Goal: Contribute content: Contribute content

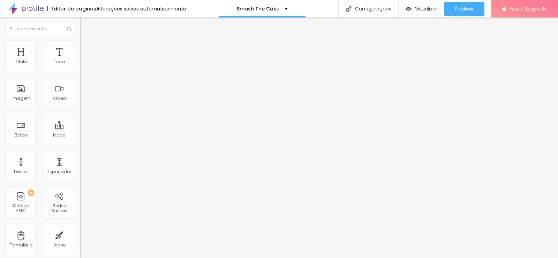
click at [80, 60] on span "Trocar imagem" at bounding box center [99, 57] width 38 height 6
click at [87, 48] on span "Estilo" at bounding box center [92, 45] width 11 height 6
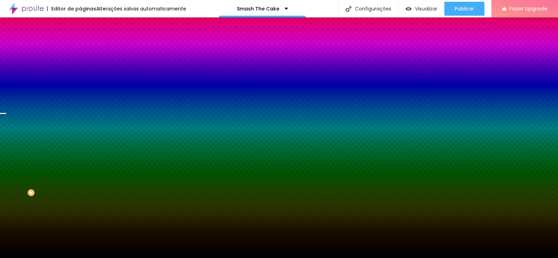
click at [80, 64] on span "Trocar imagem" at bounding box center [99, 61] width 38 height 6
click at [80, 47] on img at bounding box center [83, 50] width 6 height 6
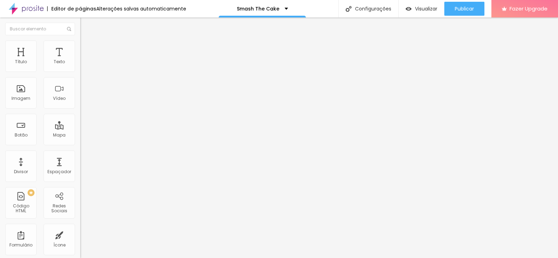
click at [80, 66] on span "Titulo 2" at bounding box center [91, 61] width 23 height 9
click at [80, 71] on div "Titulo 3 H3" at bounding box center [120, 69] width 80 height 6
click at [80, 66] on span "Titulo 2" at bounding box center [91, 61] width 23 height 9
type input "1.4"
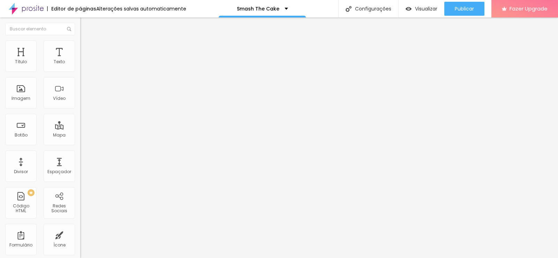
type input "1.7"
type input "1.9"
type input "2"
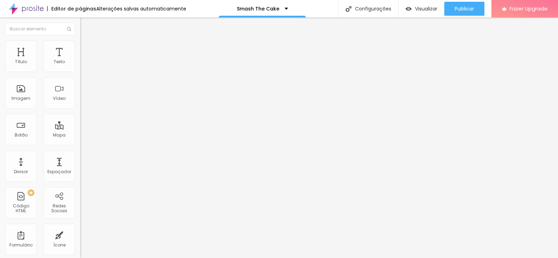
type input "2"
drag, startPoint x: 41, startPoint y: 173, endPoint x: 69, endPoint y: 176, distance: 28.4
type input "2"
type input "11.5"
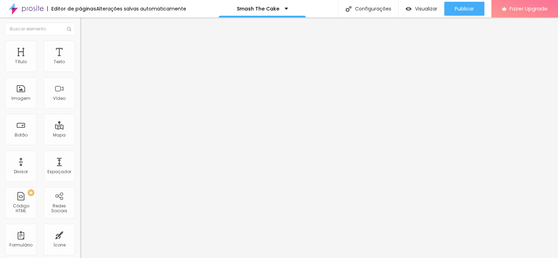
type input "11.5"
type input "12.3"
type input "13.3"
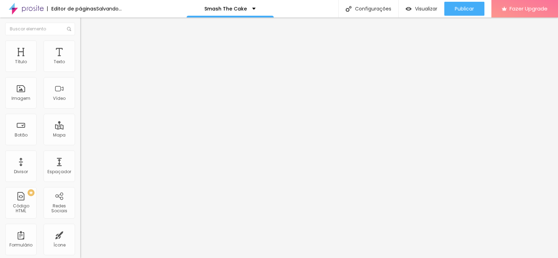
type input "13.8"
type input "14.2"
type input "14.3"
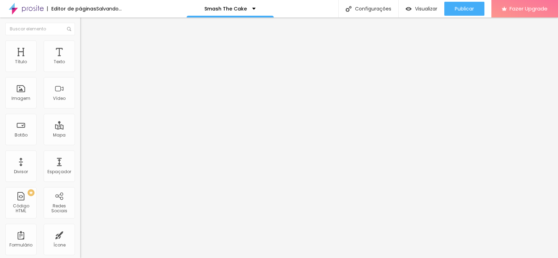
type input "14.3"
type input "14.6"
type input "14.5"
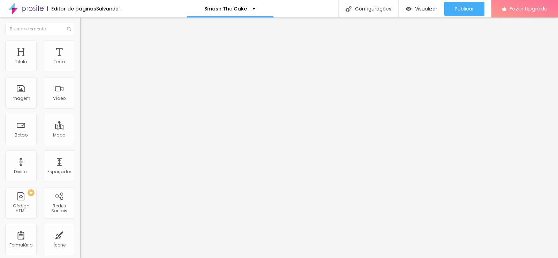
type input "14.3"
type input "14.2"
type input "13.8"
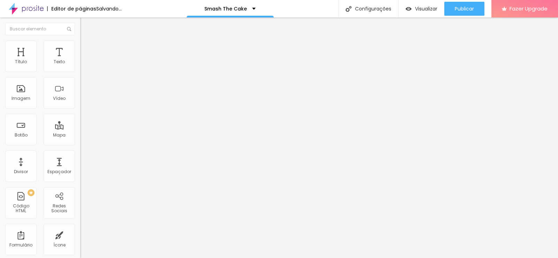
type input "13.8"
type input "13.3"
type input "12.8"
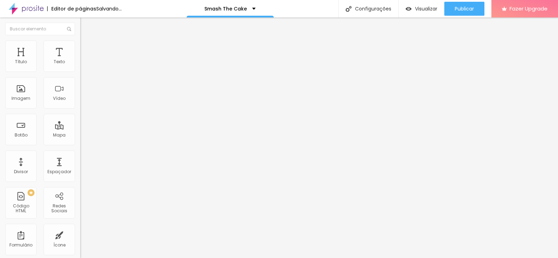
type input "12.7"
type input "12.5"
drag, startPoint x: 20, startPoint y: 160, endPoint x: 43, endPoint y: 159, distance: 23.0
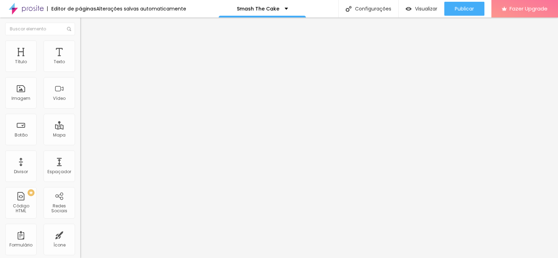
type input "12.5"
drag, startPoint x: 27, startPoint y: 145, endPoint x: 37, endPoint y: 148, distance: 10.5
click at [80, 165] on div at bounding box center [120, 168] width 80 height 6
type input "56"
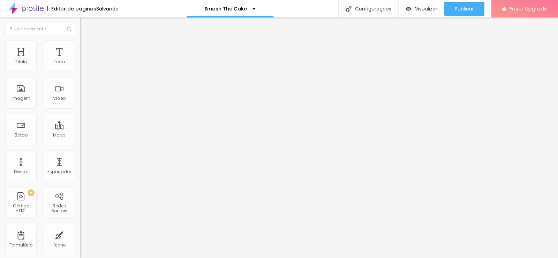
type input "56"
type input "60"
type input "61"
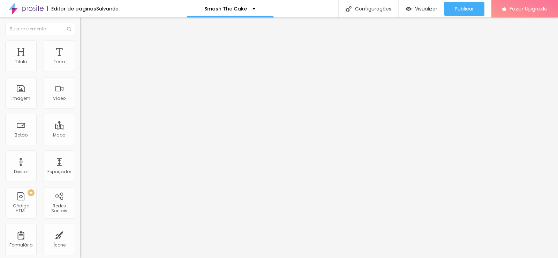
type input "62"
type input "57"
type input "52"
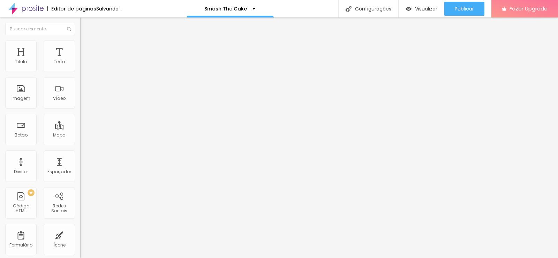
type input "52"
type input "49"
type input "42"
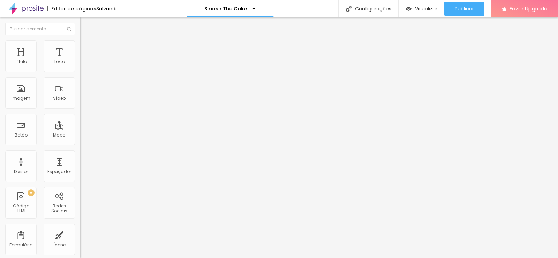
type input "41"
type input "40"
type input "32"
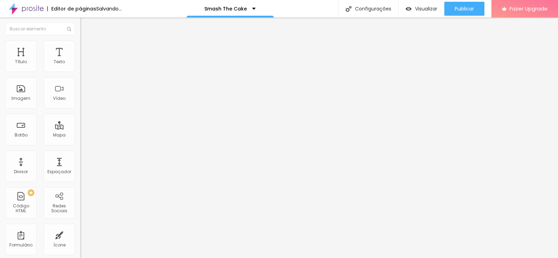
type input "32"
type input "30"
type input "27"
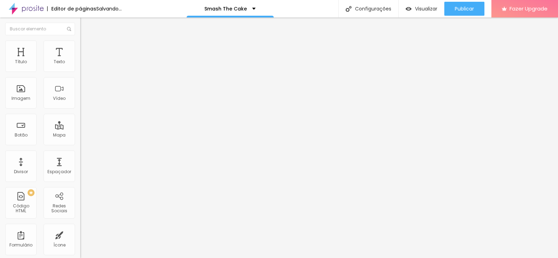
type input "26"
type input "22"
type input "21"
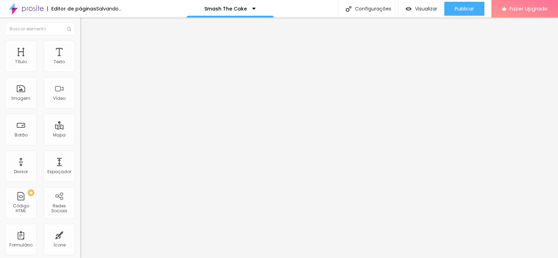
type input "21"
type input "20"
drag, startPoint x: 39, startPoint y: 148, endPoint x: 20, endPoint y: 149, distance: 19.6
type input "20"
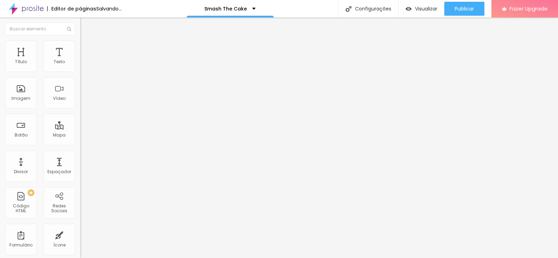
click at [80, 165] on input "range" at bounding box center [102, 168] width 45 height 6
type input "16"
type input "19"
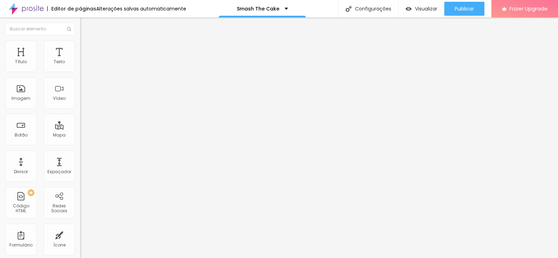
type input "17"
type input "16"
type input "13"
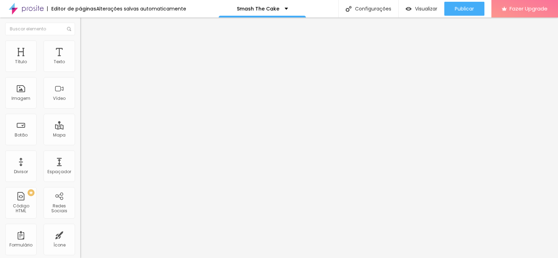
type input "13"
type input "12"
type input "11"
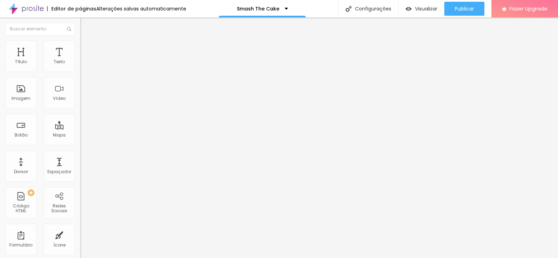
type input "10"
type input "9"
type input "8"
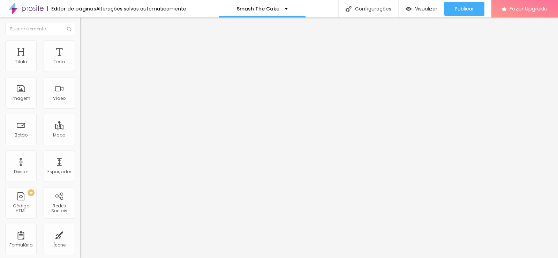
type input "8"
type input "7"
type input "6"
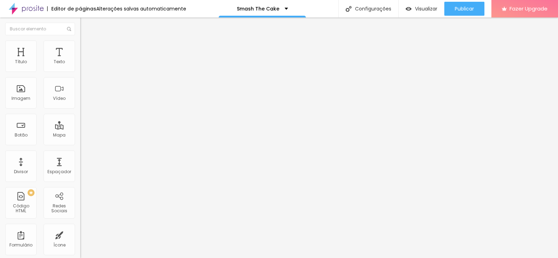
type input "5"
click at [80, 60] on span "Titulo 1" at bounding box center [91, 55] width 23 height 10
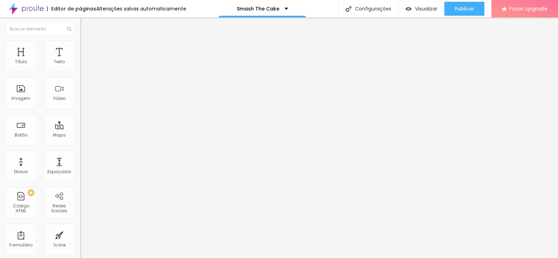
click at [87, 48] on span "Avançado" at bounding box center [98, 45] width 23 height 6
type input "30"
type input "41"
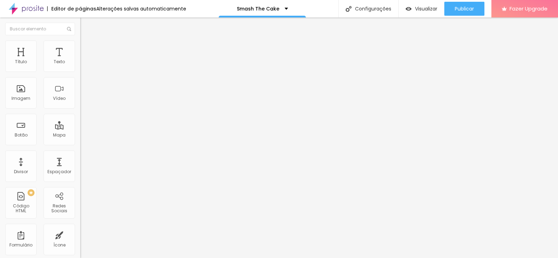
type input "43"
type input "45"
type input "46"
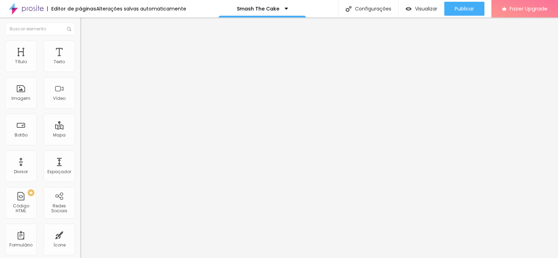
type input "46"
type input "48"
type input "49"
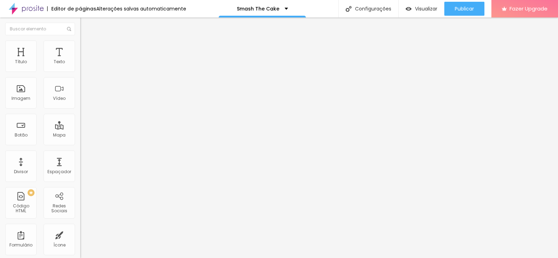
type input "43"
type input "13"
type input "11"
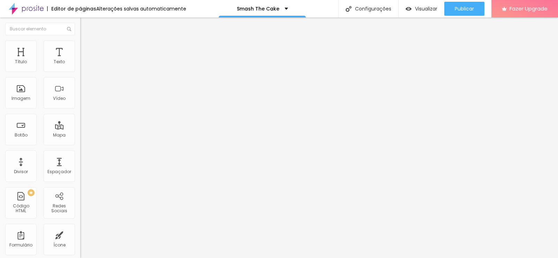
type input "11"
type input "8"
type input "2"
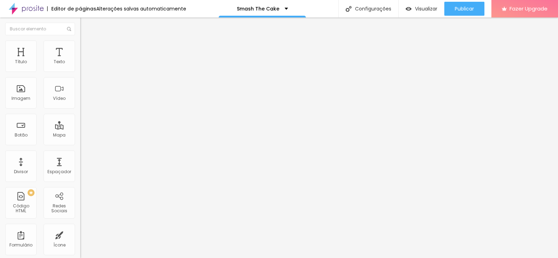
type input "0"
drag, startPoint x: 22, startPoint y: 68, endPoint x: 13, endPoint y: 72, distance: 9.4
type input "0"
click at [80, 128] on input "range" at bounding box center [102, 131] width 45 height 6
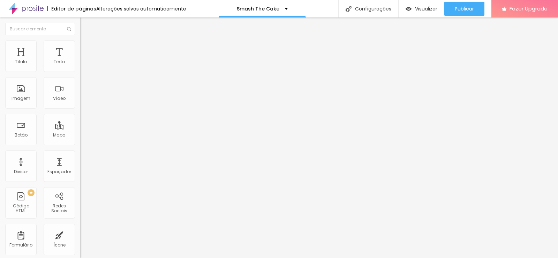
type input "15"
type input "67"
type input "71"
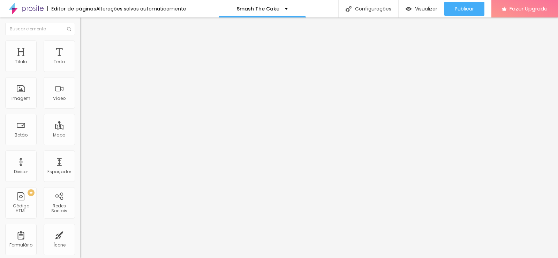
type input "71"
type input "69"
type input "57"
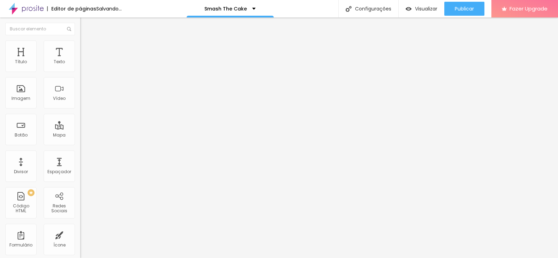
type input "33"
type input "32"
type input "30"
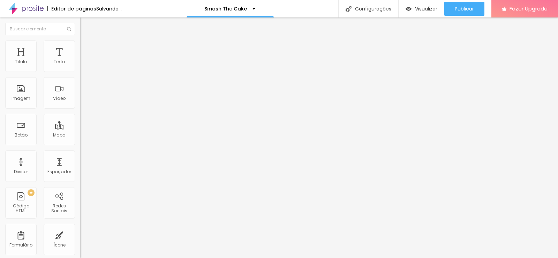
type input "30"
type input "28"
type input "25"
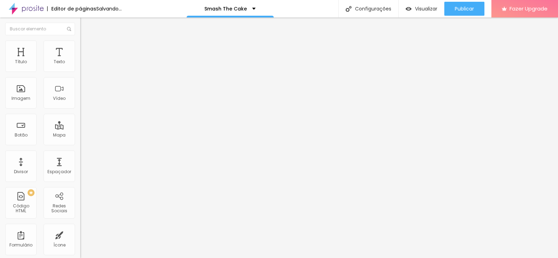
type input "22"
type input "19"
type input "17"
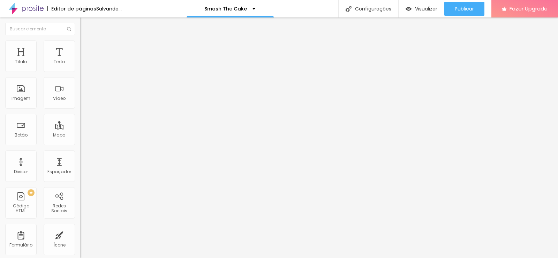
type input "17"
type input "13"
type input "12"
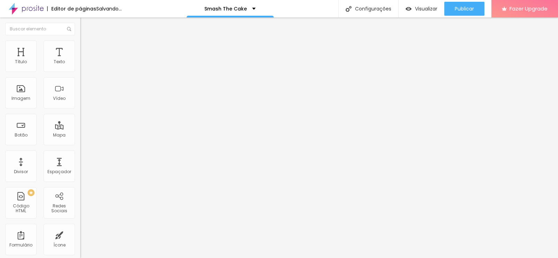
type input "11"
type input "9"
type input "8"
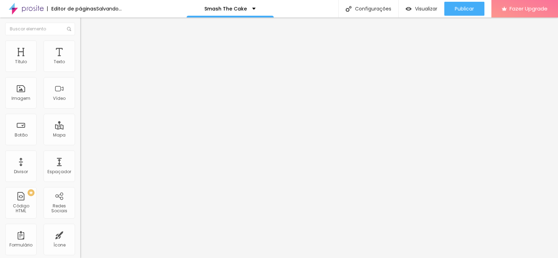
type input "8"
type input "7"
type input "6"
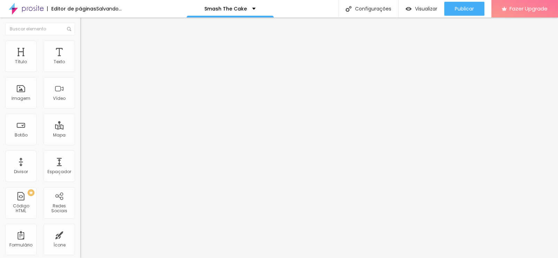
type input "5"
type input "4"
drag, startPoint x: 41, startPoint y: 86, endPoint x: 18, endPoint y: 88, distance: 23.4
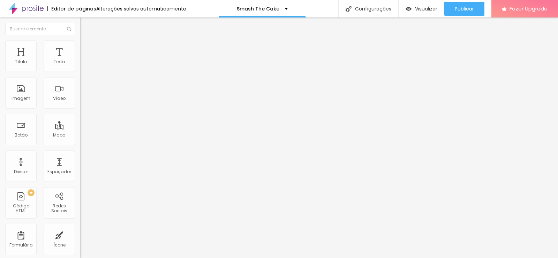
type input "4"
click at [80, 227] on input "range" at bounding box center [102, 230] width 45 height 6
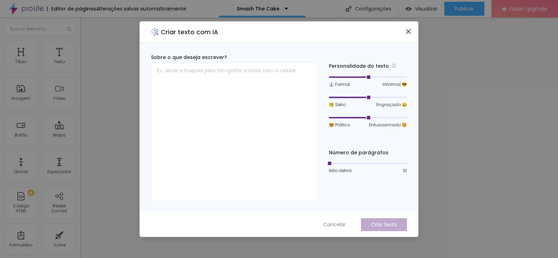
click at [411, 32] on icon "close" at bounding box center [409, 32] width 6 height 6
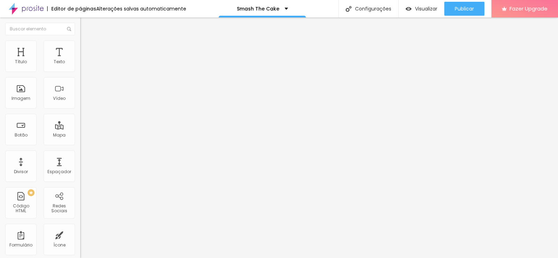
click at [80, 171] on input "0" at bounding box center [95, 174] width 30 height 7
type input "14"
type input "2"
type input "20"
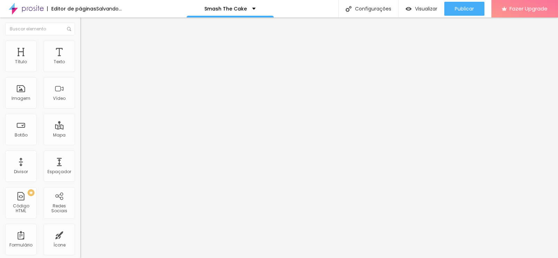
type input "20"
type input "1"
type input "12"
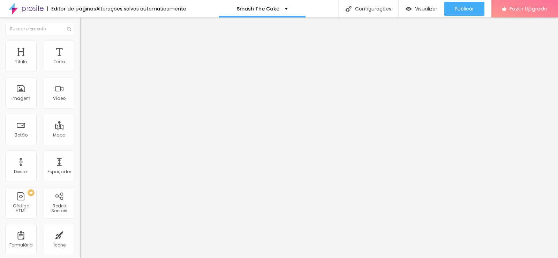
type input "12.5"
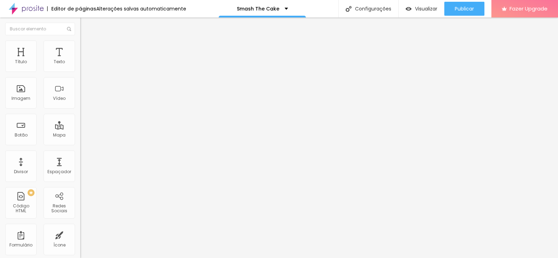
type input "2"
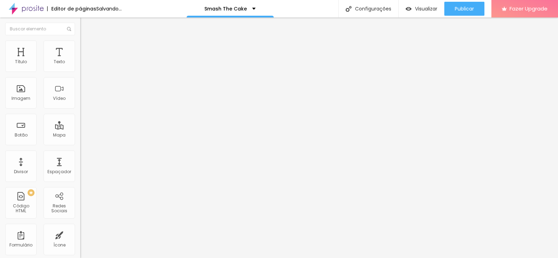
type input "5"
click at [80, 171] on input "0" at bounding box center [95, 174] width 30 height 7
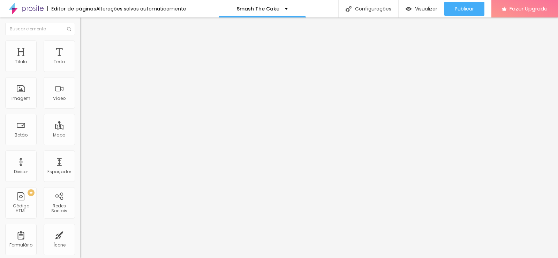
click at [80, 171] on input "0" at bounding box center [95, 174] width 30 height 7
type input "14"
type input "2"
type input "20"
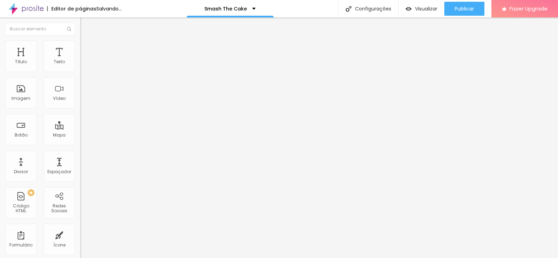
type input "20"
type input "1"
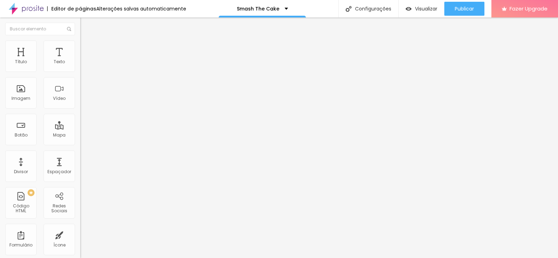
type input "1"
type input "12"
type input "12.5"
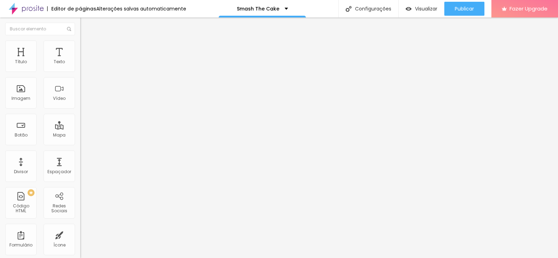
type input "2"
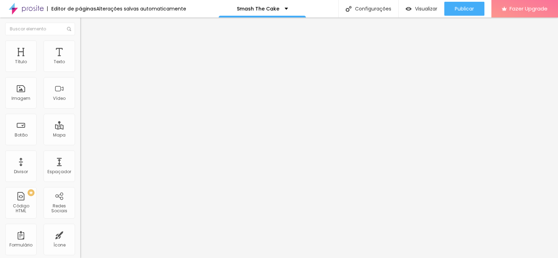
type input "5"
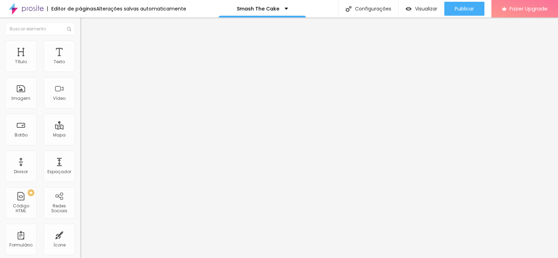
type input "5"
click at [80, 60] on span "Trocar imagem" at bounding box center [99, 57] width 38 height 6
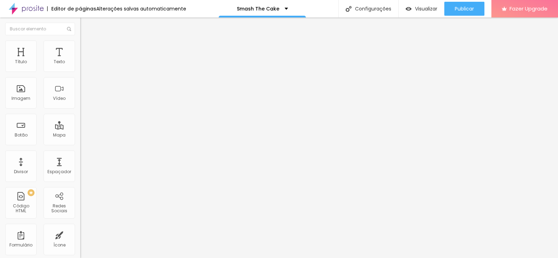
click at [80, 109] on span "1:1 Quadrado" at bounding box center [94, 106] width 28 height 6
click at [80, 128] on span "Original" at bounding box center [88, 125] width 17 height 6
click at [80, 109] on span "Original" at bounding box center [88, 106] width 17 height 6
click at [80, 44] on img at bounding box center [83, 43] width 6 height 6
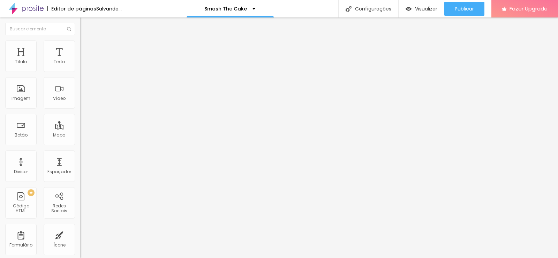
drag, startPoint x: 18, startPoint y: 88, endPoint x: 28, endPoint y: 90, distance: 9.8
click at [80, 153] on input "range" at bounding box center [102, 156] width 45 height 6
click at [80, 53] on li "Avançado" at bounding box center [120, 50] width 80 height 7
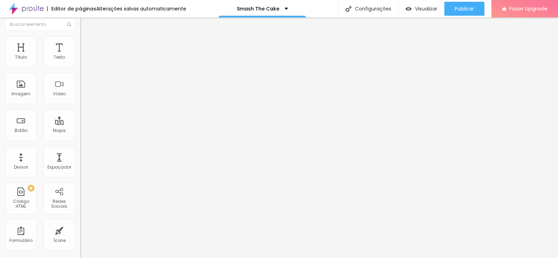
scroll to position [6, 0]
click at [80, 34] on img at bounding box center [83, 31] width 6 height 6
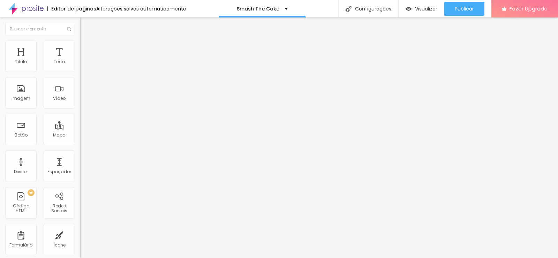
click at [80, 40] on img at bounding box center [83, 43] width 6 height 6
drag, startPoint x: 19, startPoint y: 87, endPoint x: 23, endPoint y: 94, distance: 7.4
click at [80, 153] on input "range" at bounding box center [102, 156] width 45 height 6
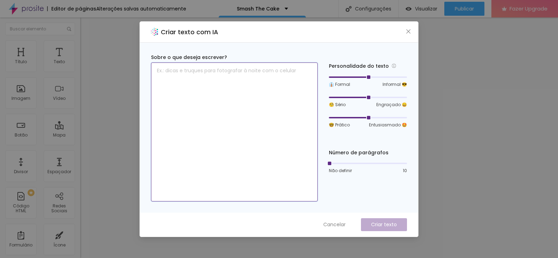
click at [239, 96] on textarea at bounding box center [234, 131] width 167 height 139
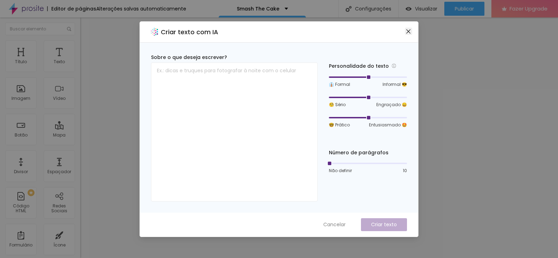
click at [412, 30] on span "Close" at bounding box center [408, 32] width 7 height 6
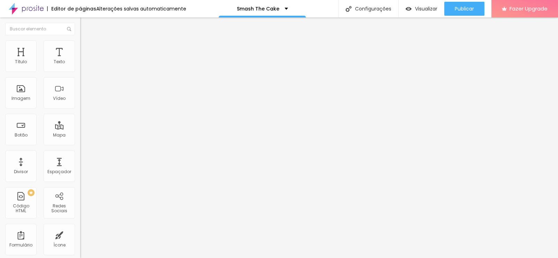
click at [87, 47] on span "Avançado" at bounding box center [98, 45] width 23 height 6
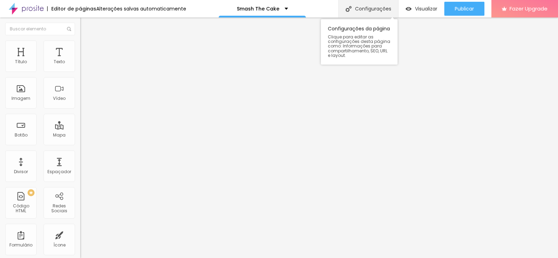
click at [363, 8] on div "Configurações" at bounding box center [368, 8] width 60 height 17
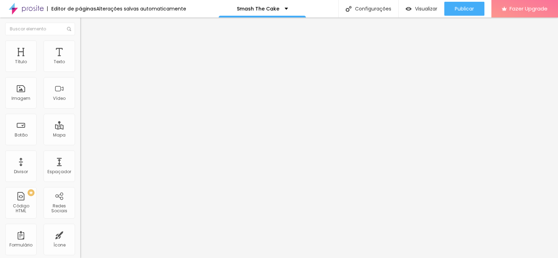
type input "18"
type input "19"
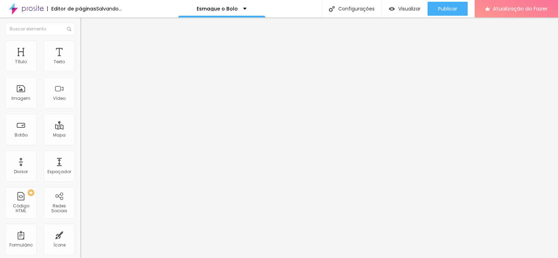
type input "20"
type input "19"
type input "18"
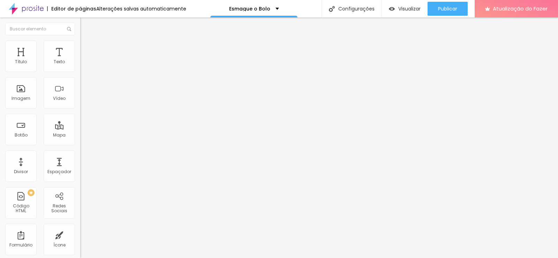
type input "18"
type input "17"
click at [80, 128] on input "range" at bounding box center [102, 131] width 45 height 6
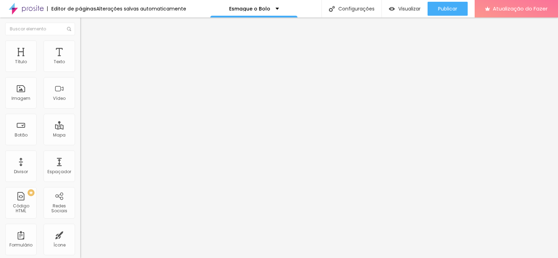
click at [80, 45] on li "Avançado" at bounding box center [120, 43] width 80 height 7
type input "43"
type input "31"
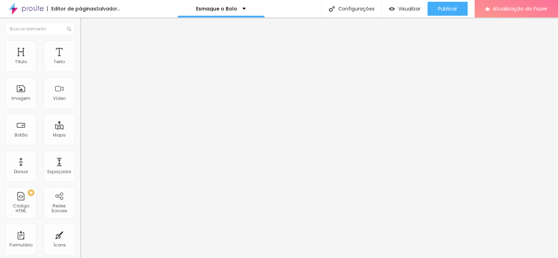
type input "19"
type input "18"
type input "17"
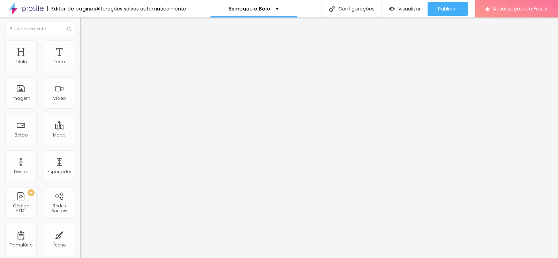
type input "17"
type input "14"
type input "12"
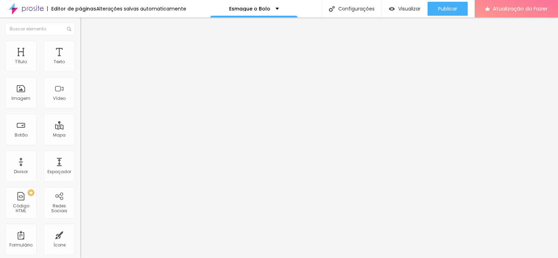
drag, startPoint x: 32, startPoint y: 82, endPoint x: 21, endPoint y: 81, distance: 11.9
type input "12"
click at [80, 227] on input "range" at bounding box center [102, 230] width 45 height 6
click at [80, 40] on li "Estilo" at bounding box center [120, 36] width 80 height 7
type input "0.4"
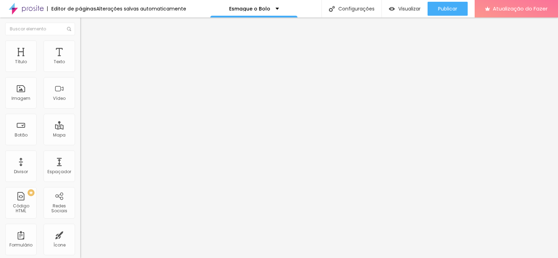
type input "0.4"
type input "0.5"
type input "0.7"
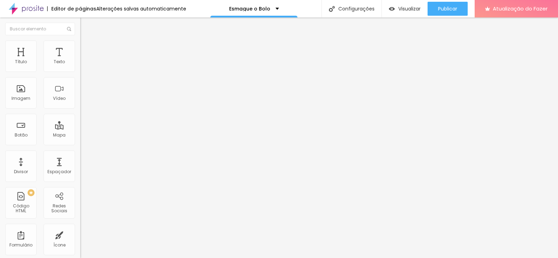
type input "1.1"
type input "1.3"
type input "1.5"
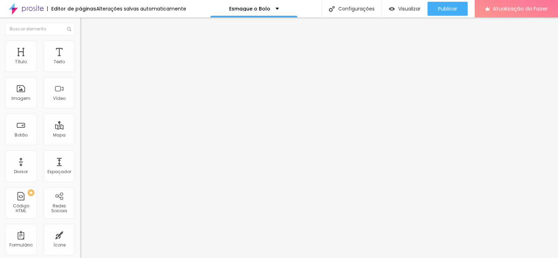
type input "1.5"
type input "1.3"
type input "1.2"
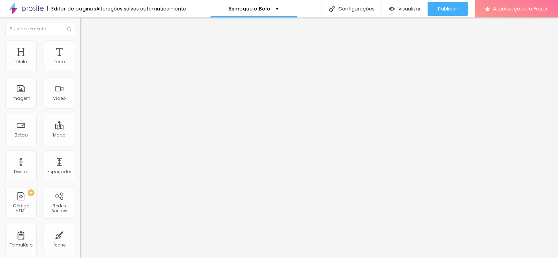
type input "1.4"
type input "1.5"
type input "1.6"
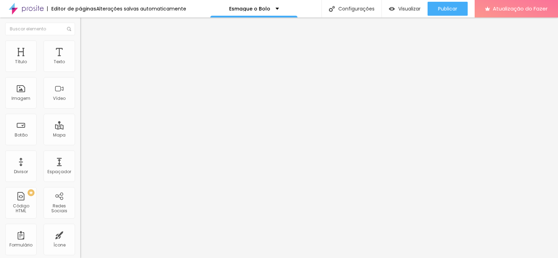
type input "1.6"
drag, startPoint x: 18, startPoint y: 81, endPoint x: 23, endPoint y: 82, distance: 5.3
type input "1.6"
click at [80, 227] on input "range" at bounding box center [102, 230] width 45 height 6
drag, startPoint x: 18, startPoint y: 106, endPoint x: 23, endPoint y: 107, distance: 4.7
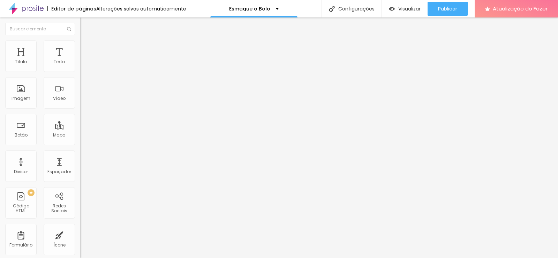
type input "2"
type input "3"
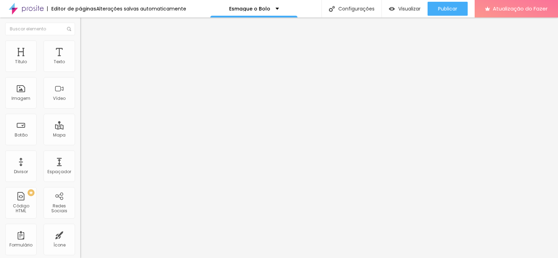
type input "4"
type input "5"
type input "6"
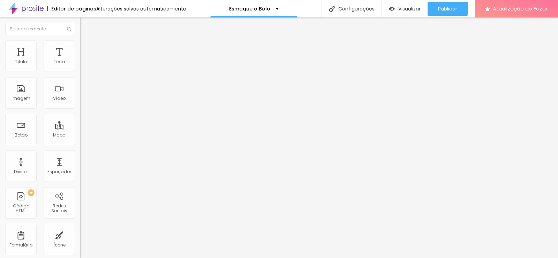
type input "6"
type input "7"
type input "9"
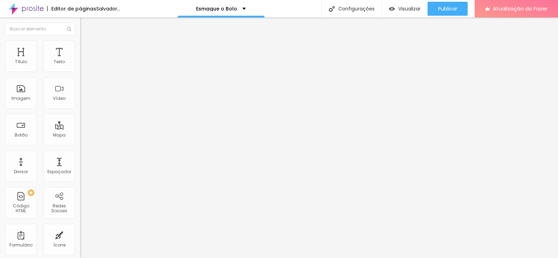
type input "10"
type input "9"
type input "8"
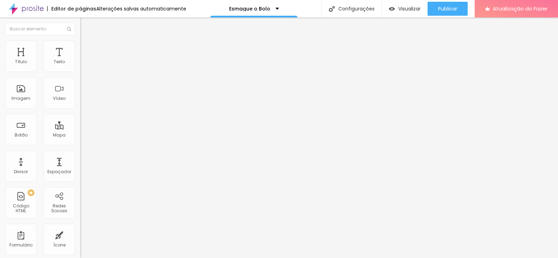
type input "8"
type input "7"
type input "6"
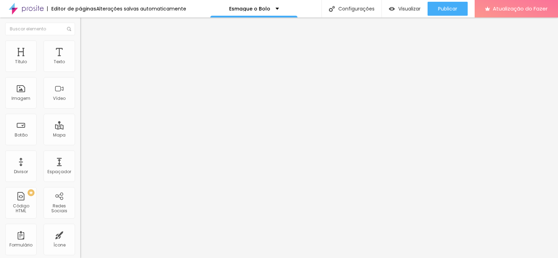
type input "5"
type input "4"
drag, startPoint x: 20, startPoint y: 108, endPoint x: 26, endPoint y: 112, distance: 7.4
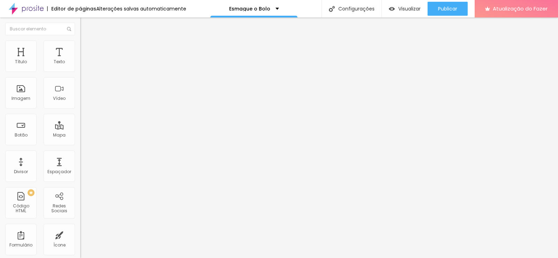
type input "4"
type input "1.4"
type input "1.5"
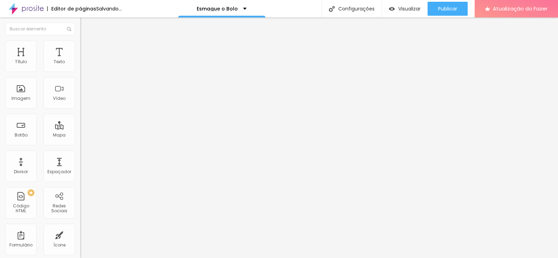
type input "1.5"
type input "1.6"
type input "1.8"
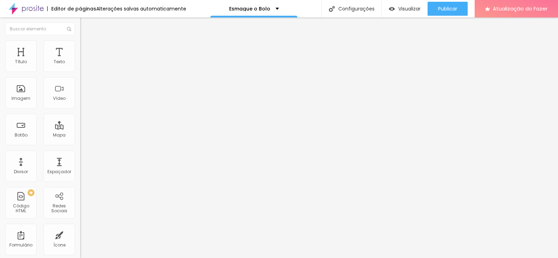
drag, startPoint x: 40, startPoint y: 95, endPoint x: 52, endPoint y: 98, distance: 12.5
type input "1.8"
type input "1.1"
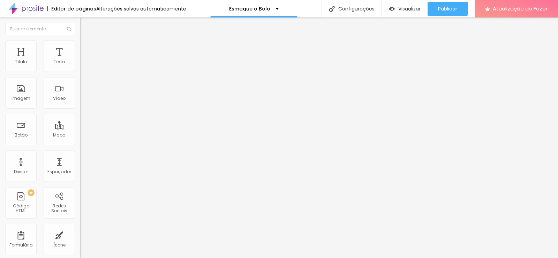
type input "0.7"
type input "0.5"
type input "0.4"
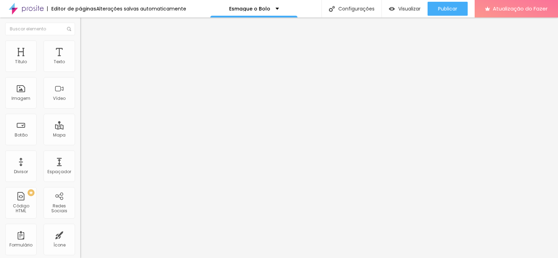
type input "0.4"
type input "0.2"
type input "0"
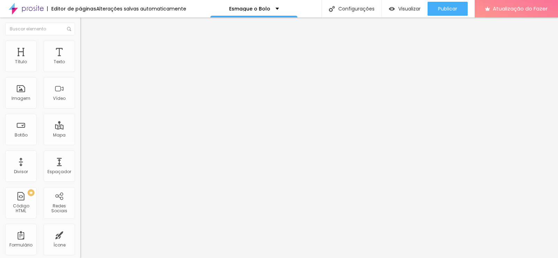
drag, startPoint x: 22, startPoint y: 82, endPoint x: 14, endPoint y: 82, distance: 7.3
type input "0"
click at [80, 227] on input "range" at bounding box center [102, 230] width 45 height 6
type input "1.4"
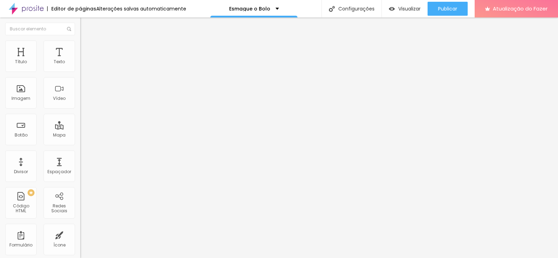
type input "1.5"
type input "1.6"
type input "1.7"
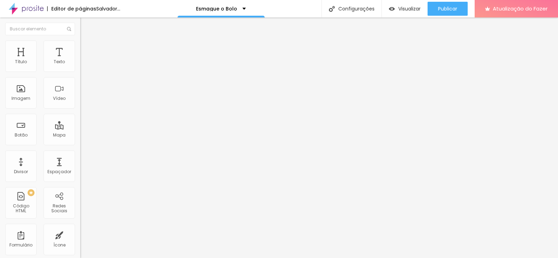
type input "1.7"
type input "1.8"
drag, startPoint x: 41, startPoint y: 95, endPoint x: 53, endPoint y: 96, distance: 12.2
type input "1.8"
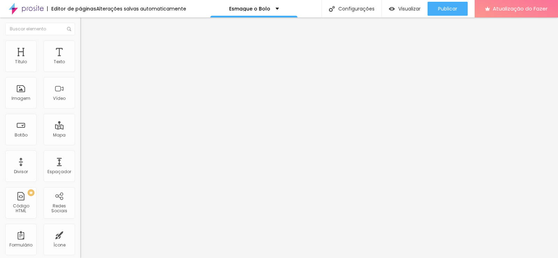
type input "1"
type input "2"
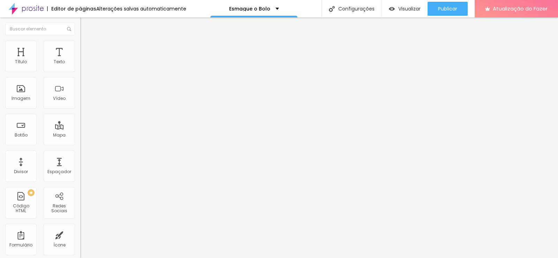
type input "3"
type input "4"
drag, startPoint x: 17, startPoint y: 110, endPoint x: 24, endPoint y: 110, distance: 6.6
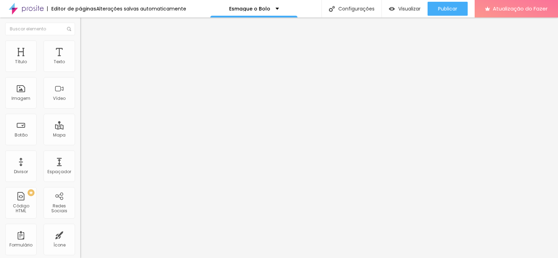
type input "4"
click at [54, 53] on div "Texto" at bounding box center [59, 55] width 31 height 31
click at [54, 60] on font "Texto" at bounding box center [59, 62] width 11 height 6
type input "17"
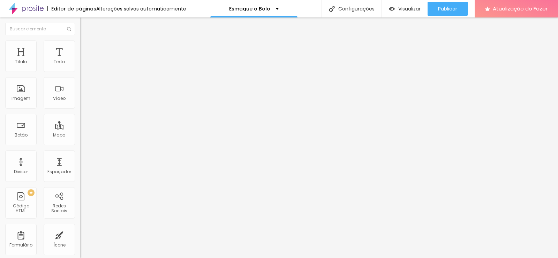
type input "17"
click at [80, 128] on input "range" at bounding box center [102, 131] width 45 height 6
type input "17"
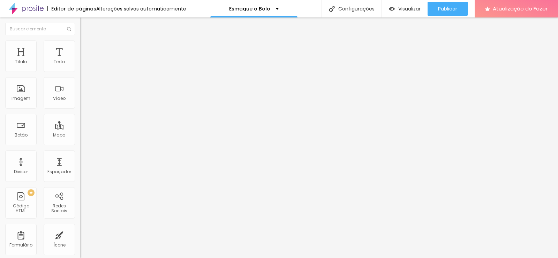
type input "17"
click at [80, 128] on input "range" at bounding box center [102, 131] width 45 height 6
type input "1.4"
type input "1.5"
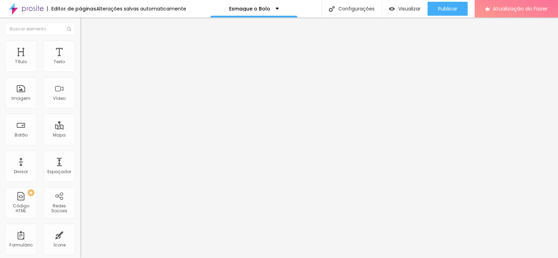
type input "1.5"
type input "1.6"
type input "1.7"
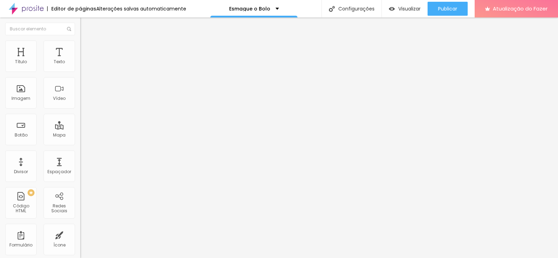
type input "1.8"
drag, startPoint x: 43, startPoint y: 95, endPoint x: 52, endPoint y: 96, distance: 9.2
type input "1.8"
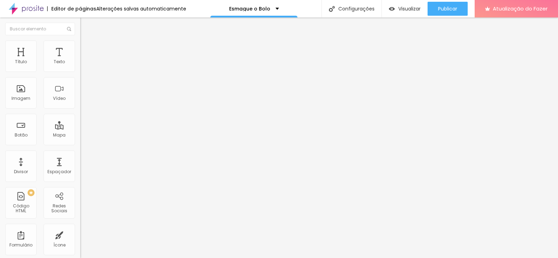
type input "3"
type input "4"
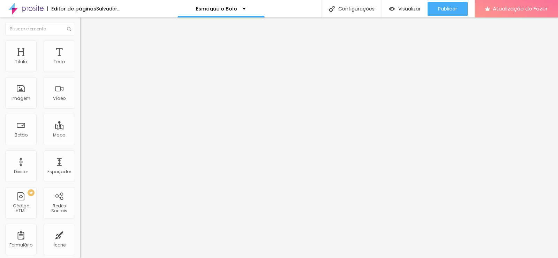
click at [84, 60] on font "Trocar imagem" at bounding box center [101, 57] width 34 height 6
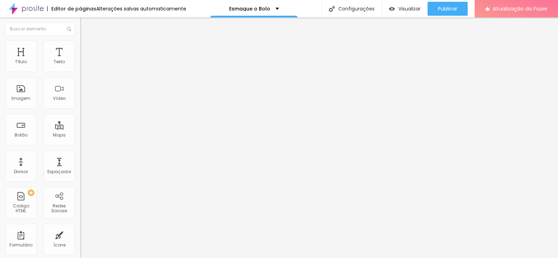
click at [80, 109] on font "1:1 Quadrado" at bounding box center [94, 106] width 28 height 6
click at [80, 128] on font "Original" at bounding box center [88, 125] width 17 height 6
click at [80, 121] on div "Quadrado 1:1" at bounding box center [120, 119] width 80 height 4
click at [80, 113] on font "Cinema" at bounding box center [88, 110] width 17 height 6
click at [80, 124] on font "Quadrado" at bounding box center [91, 121] width 23 height 6
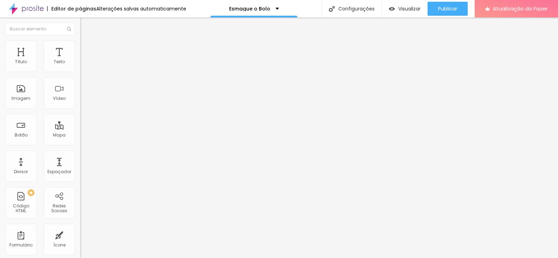
click at [80, 128] on font "Original" at bounding box center [88, 125] width 17 height 6
click at [80, 109] on font "1:1 Quadrado" at bounding box center [94, 106] width 28 height 6
click at [80, 113] on span "Cinema" at bounding box center [88, 110] width 17 height 6
click at [80, 120] on font "Padrão" at bounding box center [88, 117] width 16 height 6
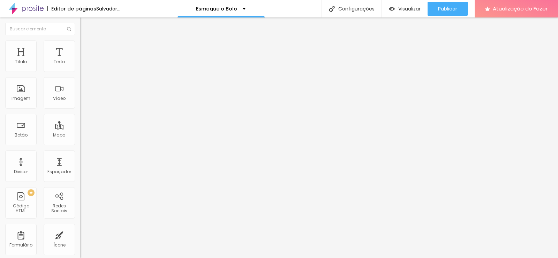
click at [80, 124] on font "Quadrado" at bounding box center [91, 121] width 23 height 6
click at [80, 128] on font "Original" at bounding box center [88, 125] width 17 height 6
click at [80, 122] on font "Quadrado" at bounding box center [91, 119] width 23 height 6
click at [84, 60] on font "Trocar imagem" at bounding box center [101, 57] width 34 height 6
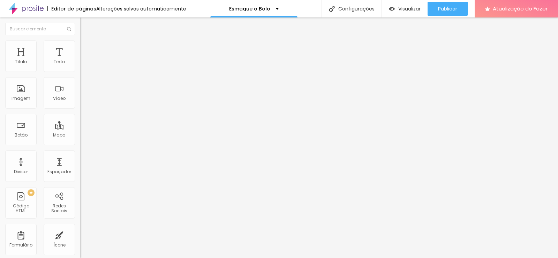
click at [86, 124] on font "Quadrado" at bounding box center [97, 121] width 23 height 6
click at [80, 128] on font "Original" at bounding box center [88, 125] width 17 height 6
click at [80, 59] on div "Trocar imagem" at bounding box center [120, 56] width 80 height 5
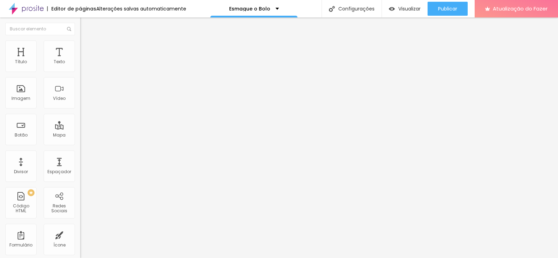
click at [84, 60] on font "Trocar imagem" at bounding box center [101, 57] width 34 height 6
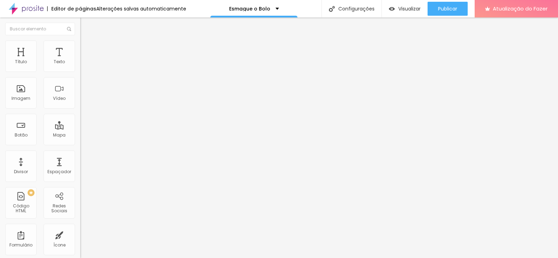
click at [87, 48] on font "Estilo" at bounding box center [92, 45] width 11 height 6
type input "7"
type input "11"
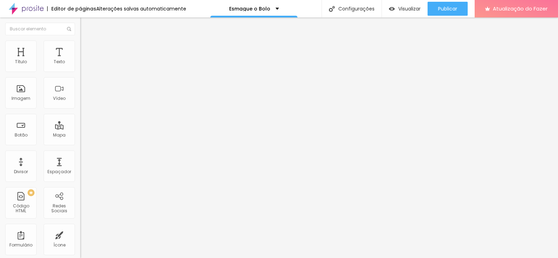
type input "15"
type input "18"
type input "23"
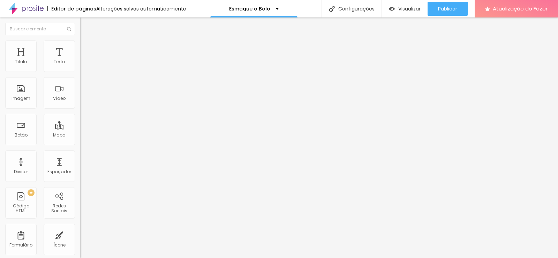
type input "23"
type input "28"
type input "33"
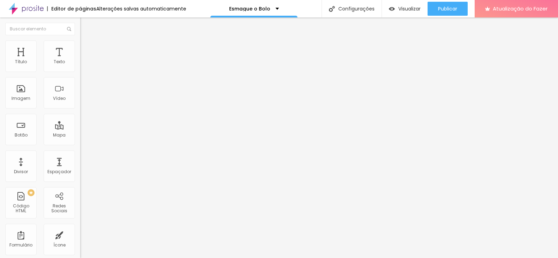
type input "31"
type input "30"
type input "33"
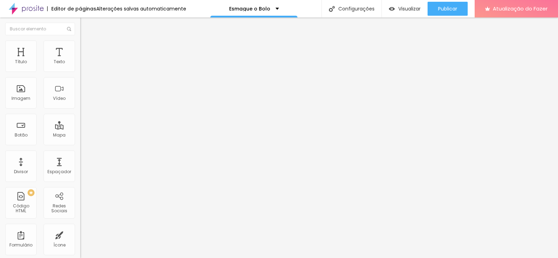
type input "33"
type input "31"
drag, startPoint x: 18, startPoint y: 89, endPoint x: 23, endPoint y: 90, distance: 5.5
type input "31"
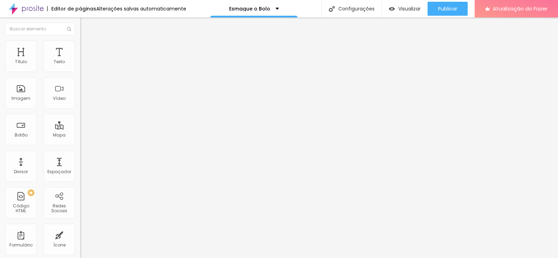
click at [80, 153] on input "range" at bounding box center [102, 156] width 45 height 6
click at [80, 109] on font "1:1 Quadrado" at bounding box center [94, 106] width 28 height 6
click at [80, 128] on font "Original" at bounding box center [88, 125] width 17 height 6
click at [84, 60] on font "Trocar imagem" at bounding box center [101, 57] width 34 height 6
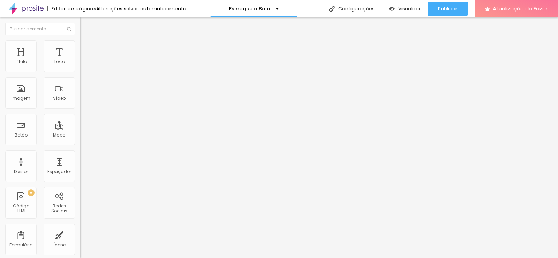
click at [87, 48] on font "Estilo" at bounding box center [92, 45] width 11 height 6
click at [80, 159] on input "0" at bounding box center [95, 162] width 30 height 7
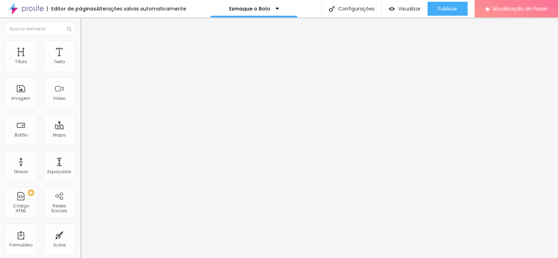
type input "3"
type input "31"
click at [84, 60] on font "Trocar imagem" at bounding box center [101, 57] width 34 height 6
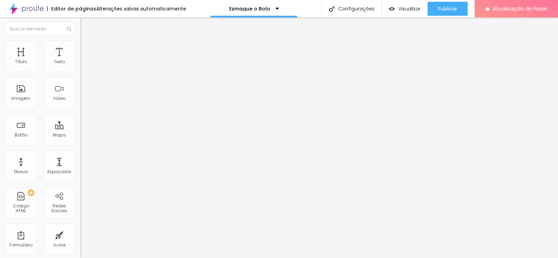
click at [84, 60] on font "Trocar imagem" at bounding box center [101, 57] width 34 height 6
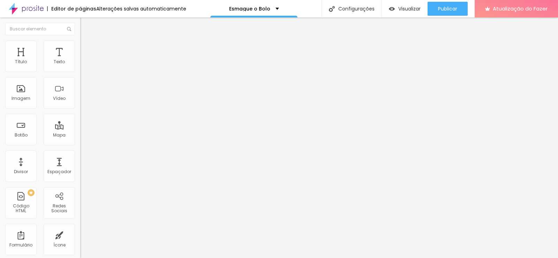
click at [84, 60] on font "Trocar imagem" at bounding box center [101, 57] width 34 height 6
click at [80, 109] on font "1:1 Quadrado" at bounding box center [94, 106] width 28 height 6
click at [80, 118] on span "Padrão" at bounding box center [88, 115] width 16 height 6
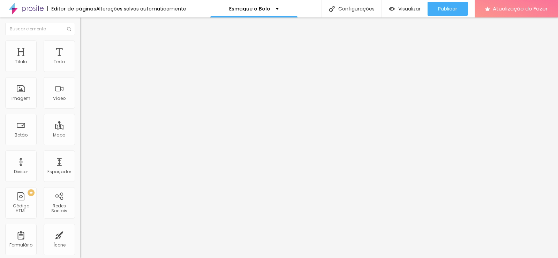
click at [80, 113] on div "Cinema 16:9" at bounding box center [120, 111] width 80 height 4
click at [80, 120] on font "Padrão" at bounding box center [88, 117] width 16 height 6
click at [87, 48] on font "Estilo" at bounding box center [92, 45] width 11 height 6
type input "3"
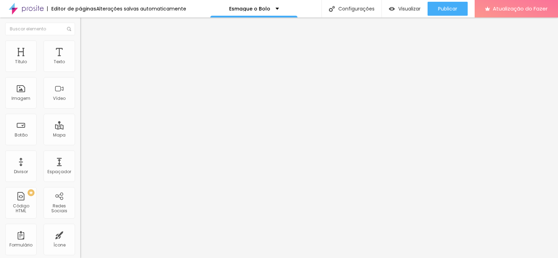
type input "5"
type input "10"
type input "13"
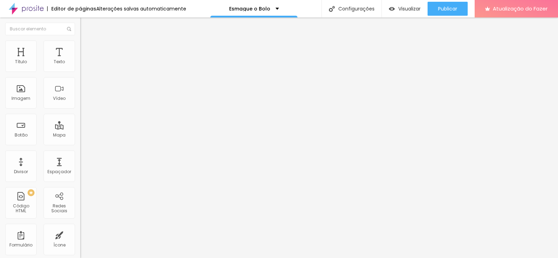
type input "13"
type input "15"
type input "18"
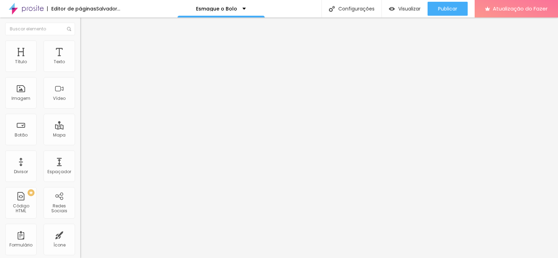
type input "21"
type input "23"
type input "26"
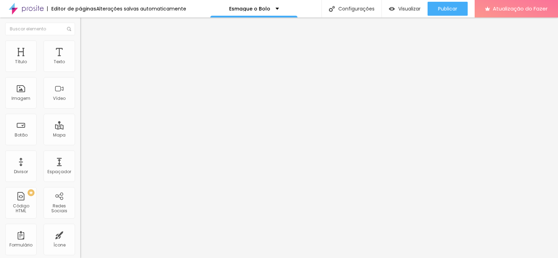
type input "26"
type input "31"
drag, startPoint x: 15, startPoint y: 88, endPoint x: 23, endPoint y: 90, distance: 7.9
type input "31"
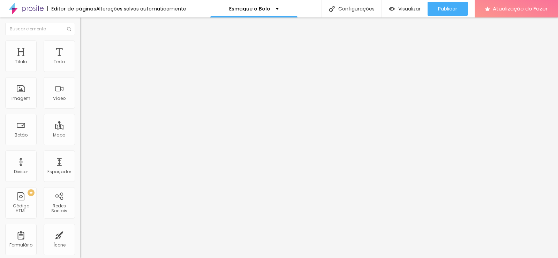
click at [80, 153] on input "range" at bounding box center [102, 156] width 45 height 6
click at [80, 40] on img at bounding box center [83, 36] width 6 height 6
click at [80, 104] on div "Proporção" at bounding box center [120, 102] width 80 height 4
click at [80, 128] on font "Original" at bounding box center [88, 125] width 17 height 6
click at [80, 109] on font "1:1 Quadrado" at bounding box center [94, 106] width 28 height 6
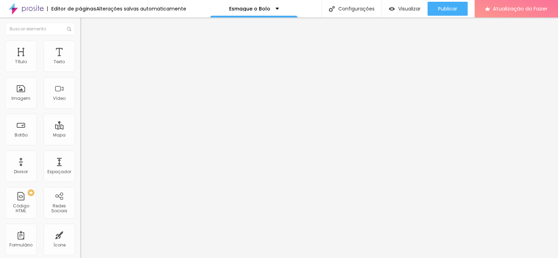
click at [80, 128] on div "Original" at bounding box center [120, 126] width 80 height 4
click at [87, 47] on font "Estilo" at bounding box center [92, 45] width 11 height 6
type input "23"
type input "28"
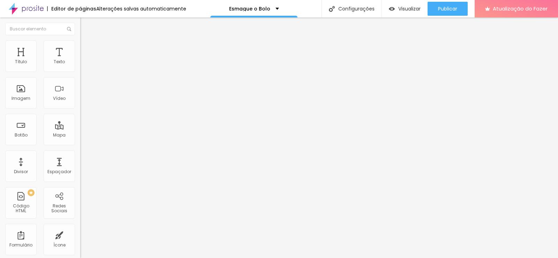
type input "28"
type input "31"
type input "36"
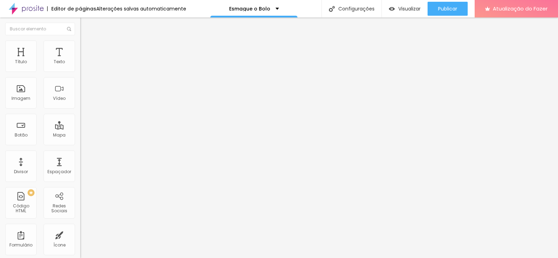
drag, startPoint x: 20, startPoint y: 89, endPoint x: 23, endPoint y: 91, distance: 4.0
click at [80, 153] on input "range" at bounding box center [102, 156] width 45 height 6
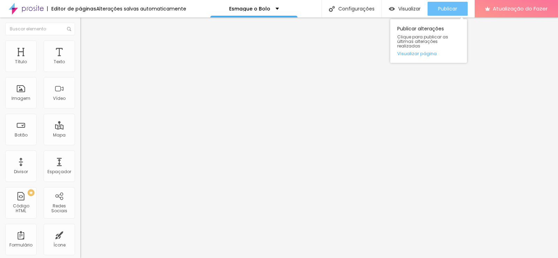
click at [442, 12] on font "Publicar" at bounding box center [447, 8] width 19 height 7
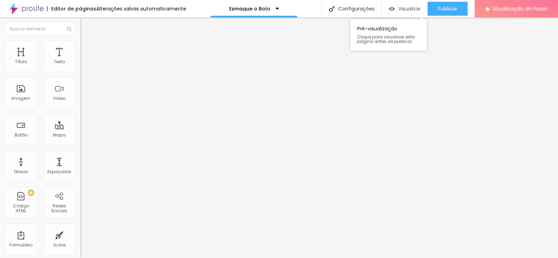
click at [394, 9] on img "button" at bounding box center [392, 9] width 6 height 6
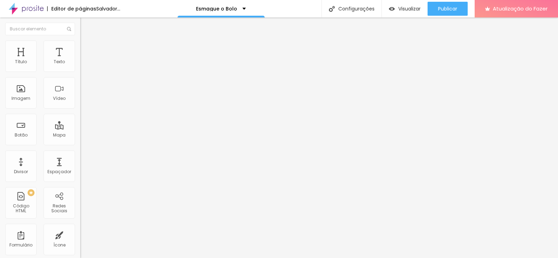
click at [84, 60] on font "Trocar imagem" at bounding box center [101, 57] width 34 height 6
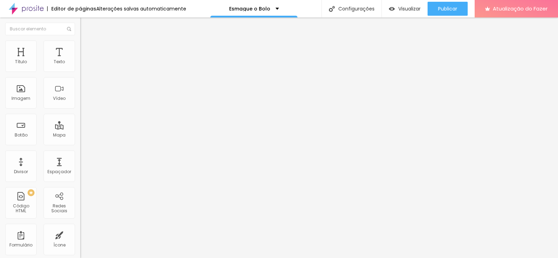
click at [84, 60] on font "Trocar imagem" at bounding box center [101, 57] width 34 height 6
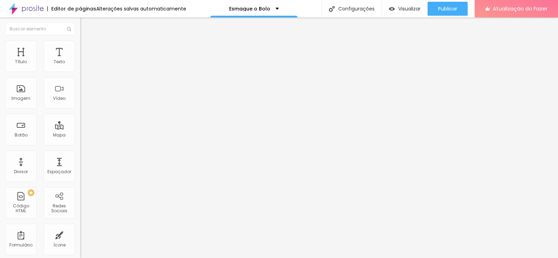
scroll to position [0, 0]
click at [84, 60] on font "Trocar imagem" at bounding box center [101, 57] width 34 height 6
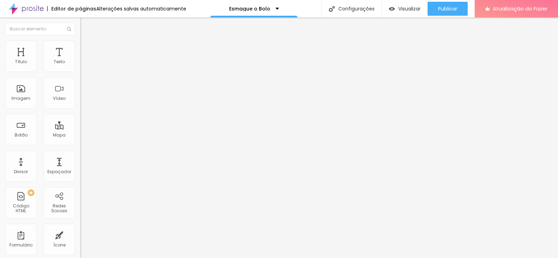
click at [84, 60] on font "Trocar imagem" at bounding box center [101, 57] width 34 height 6
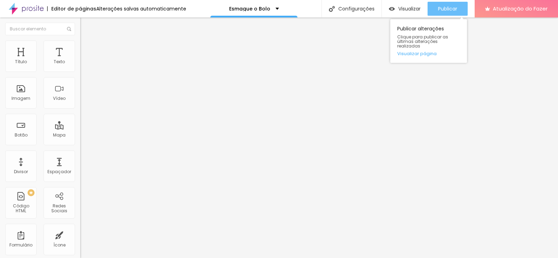
click at [436, 9] on button "Publicar" at bounding box center [448, 9] width 40 height 14
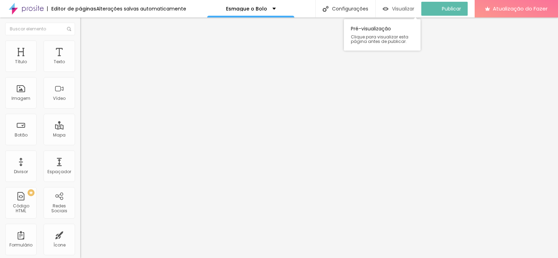
click at [401, 10] on font "Visualizar" at bounding box center [403, 8] width 22 height 7
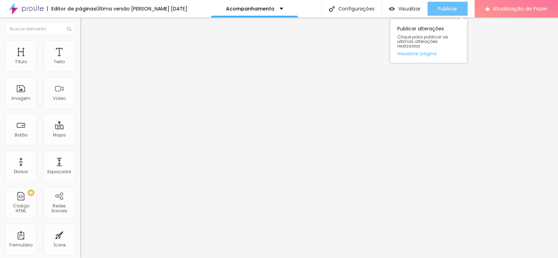
click at [434, 10] on button "Publicar" at bounding box center [448, 9] width 40 height 14
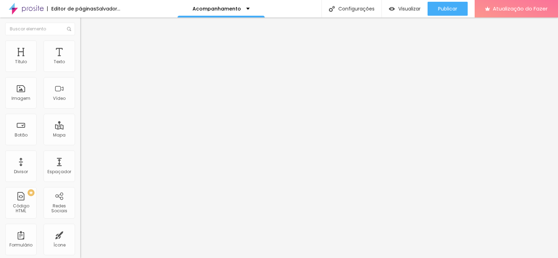
click at [84, 60] on font "Trocar imagem" at bounding box center [101, 57] width 34 height 6
